Goal: Task Accomplishment & Management: Manage account settings

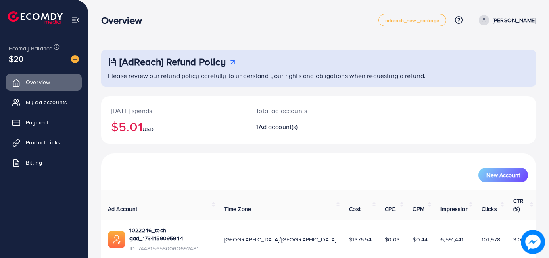
click at [198, 227] on div "1022246_tech gad_1734159095944 ID: 7448156580060692481" at bounding box center [170, 240] width 82 height 27
click at [198, 227] on link "1022246_tech gad_1734159095944" at bounding box center [170, 235] width 82 height 17
click at [25, 104] on link "My ad accounts" at bounding box center [44, 102] width 76 height 16
